Goal: Browse casually: Explore the website without a specific task or goal

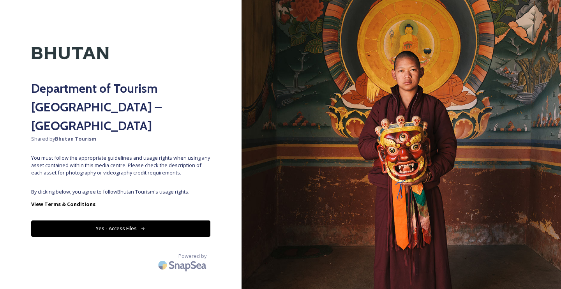
click at [137, 220] on button "Yes - Access Files" at bounding box center [120, 228] width 179 height 16
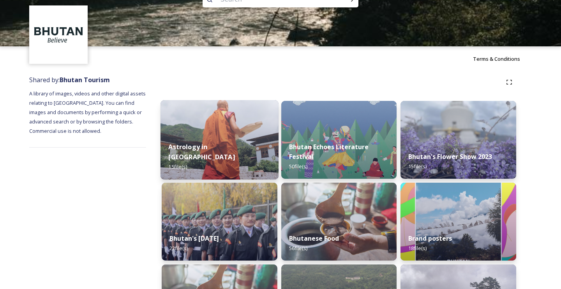
scroll to position [27, 0]
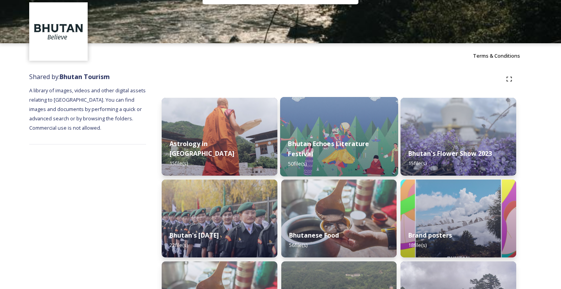
click at [301, 125] on img at bounding box center [339, 136] width 118 height 79
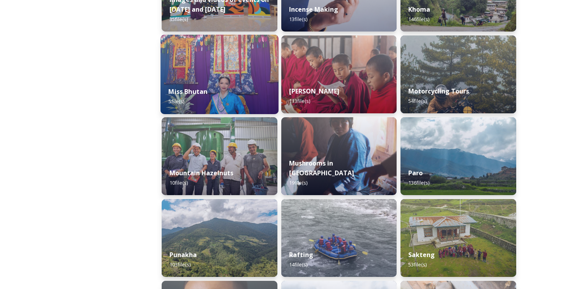
scroll to position [686, 0]
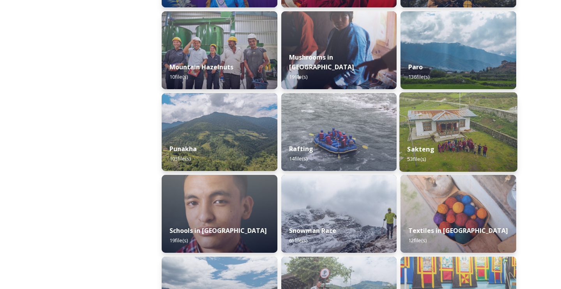
click at [460, 105] on img at bounding box center [458, 131] width 118 height 79
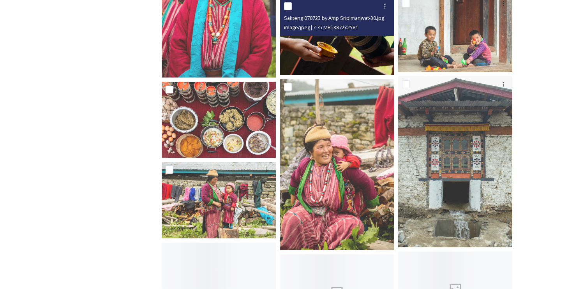
scroll to position [1239, 0]
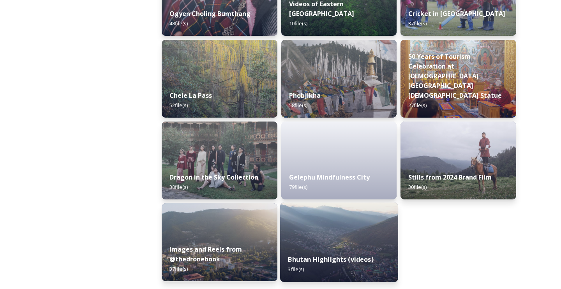
scroll to position [1312, 0]
click at [314, 230] on img at bounding box center [339, 242] width 118 height 79
click at [308, 225] on img at bounding box center [339, 242] width 118 height 79
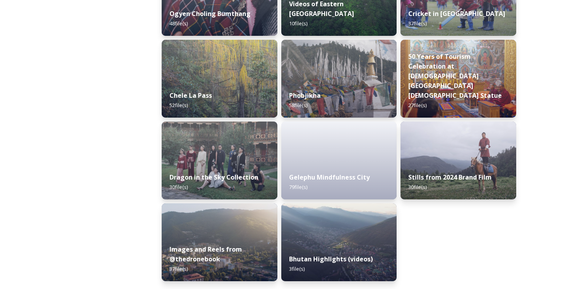
scroll to position [1312, 0]
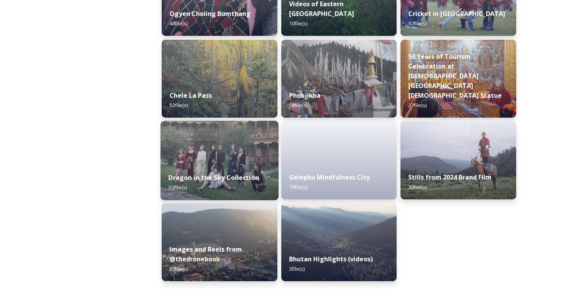
click at [205, 157] on img at bounding box center [219, 160] width 118 height 79
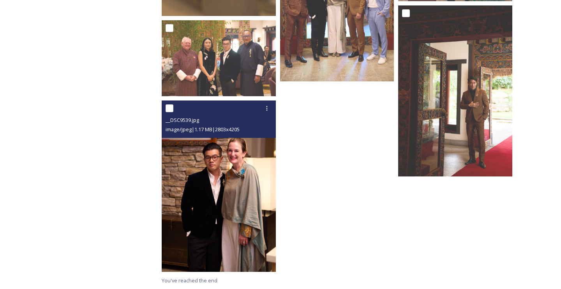
scroll to position [1246, 0]
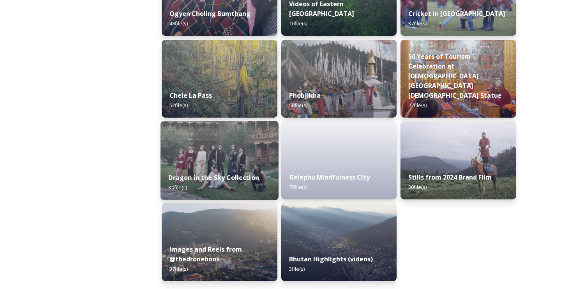
scroll to position [1312, 0]
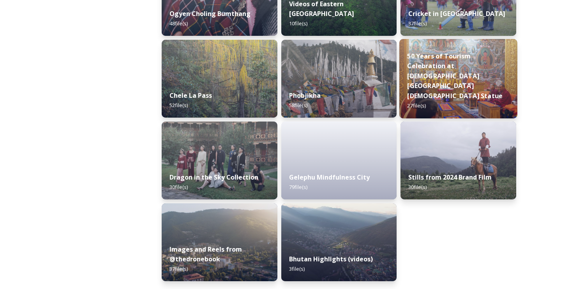
click at [455, 65] on img at bounding box center [458, 78] width 118 height 79
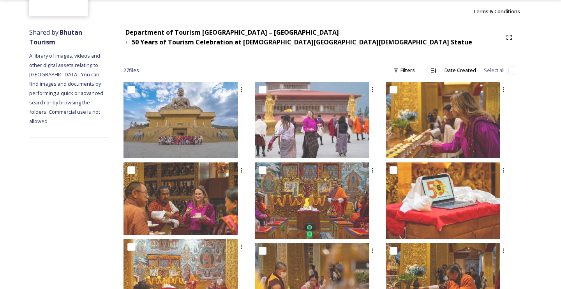
scroll to position [71, 0]
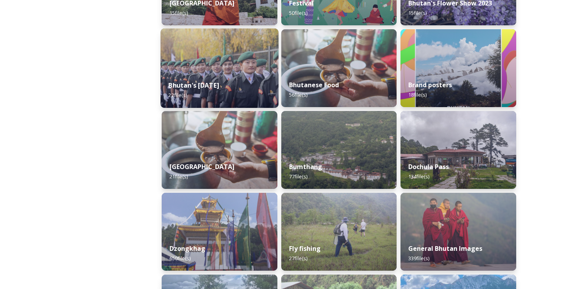
scroll to position [178, 0]
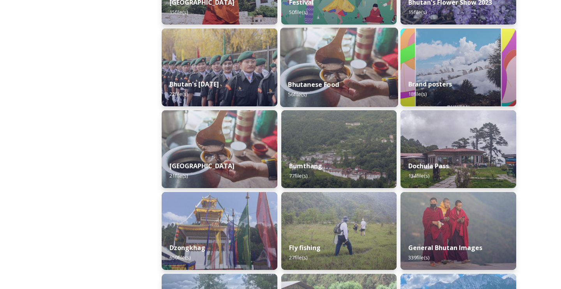
click at [311, 52] on img at bounding box center [339, 67] width 118 height 79
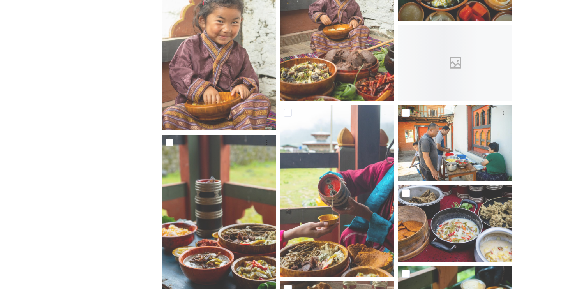
scroll to position [880, 0]
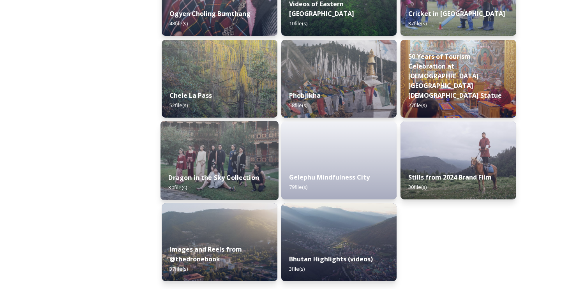
scroll to position [1312, 0]
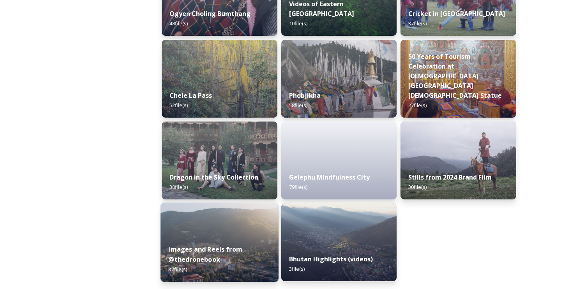
click at [215, 242] on div "Images and Reels from @thedronebook 37 file(s)" at bounding box center [219, 259] width 118 height 45
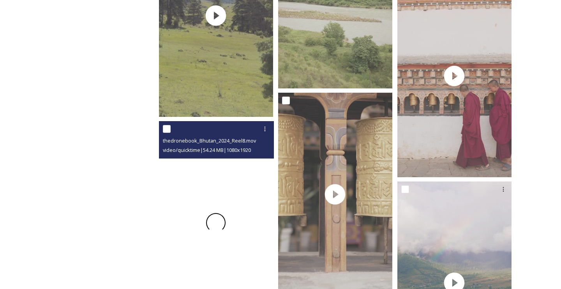
scroll to position [427, 0]
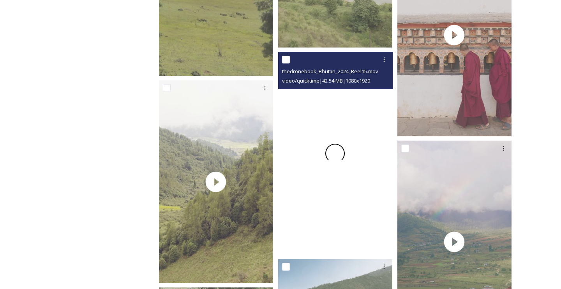
click at [331, 178] on div at bounding box center [335, 153] width 114 height 203
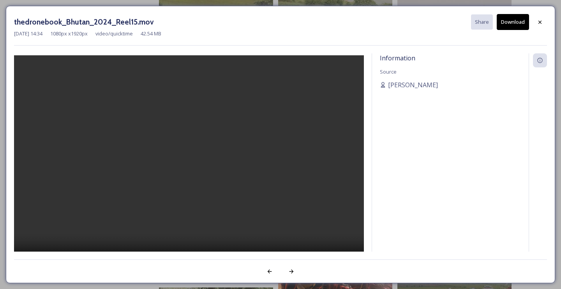
click at [193, 161] on video at bounding box center [189, 164] width 350 height 219
click at [539, 20] on icon at bounding box center [540, 22] width 6 height 6
